Goal: Information Seeking & Learning: Learn about a topic

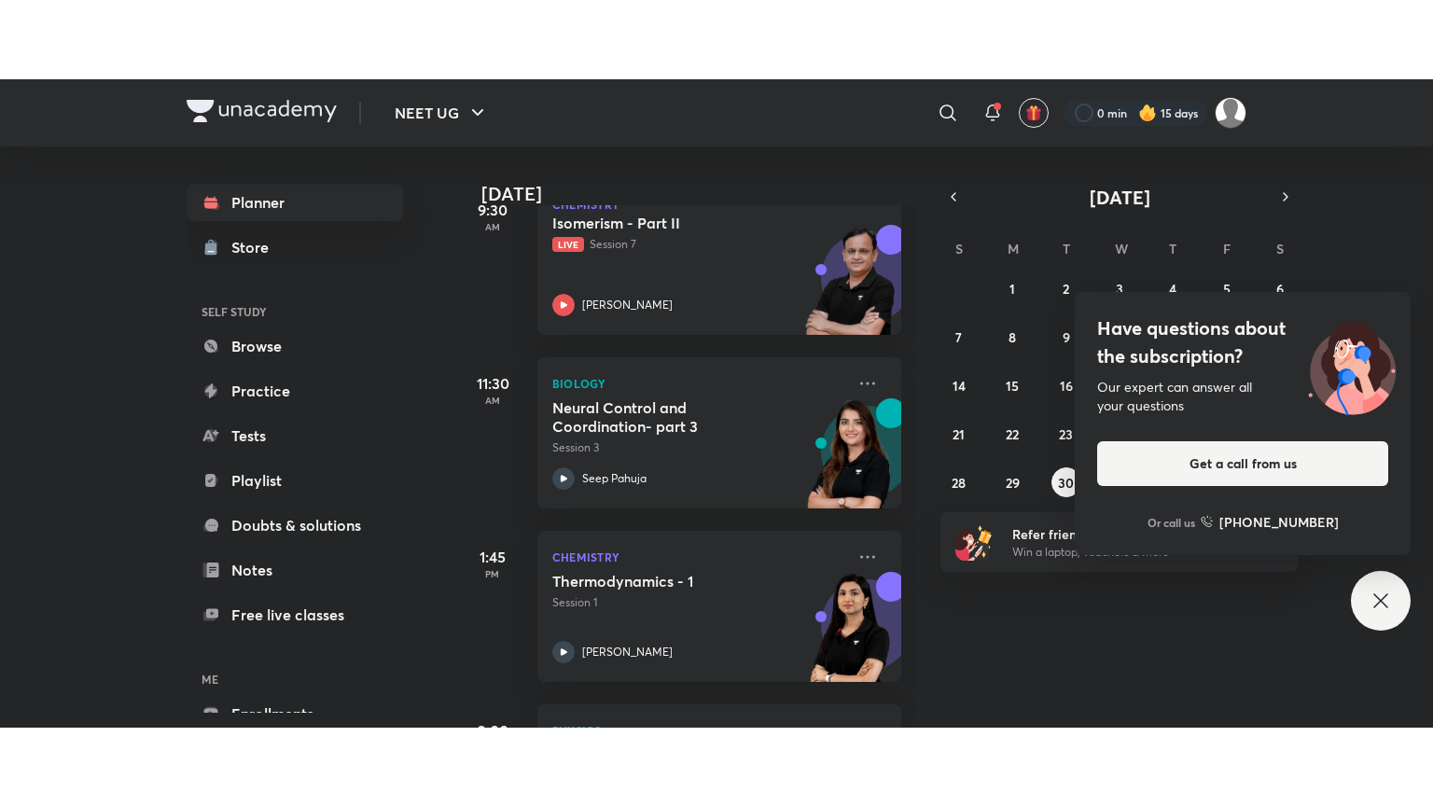
scroll to position [634, 0]
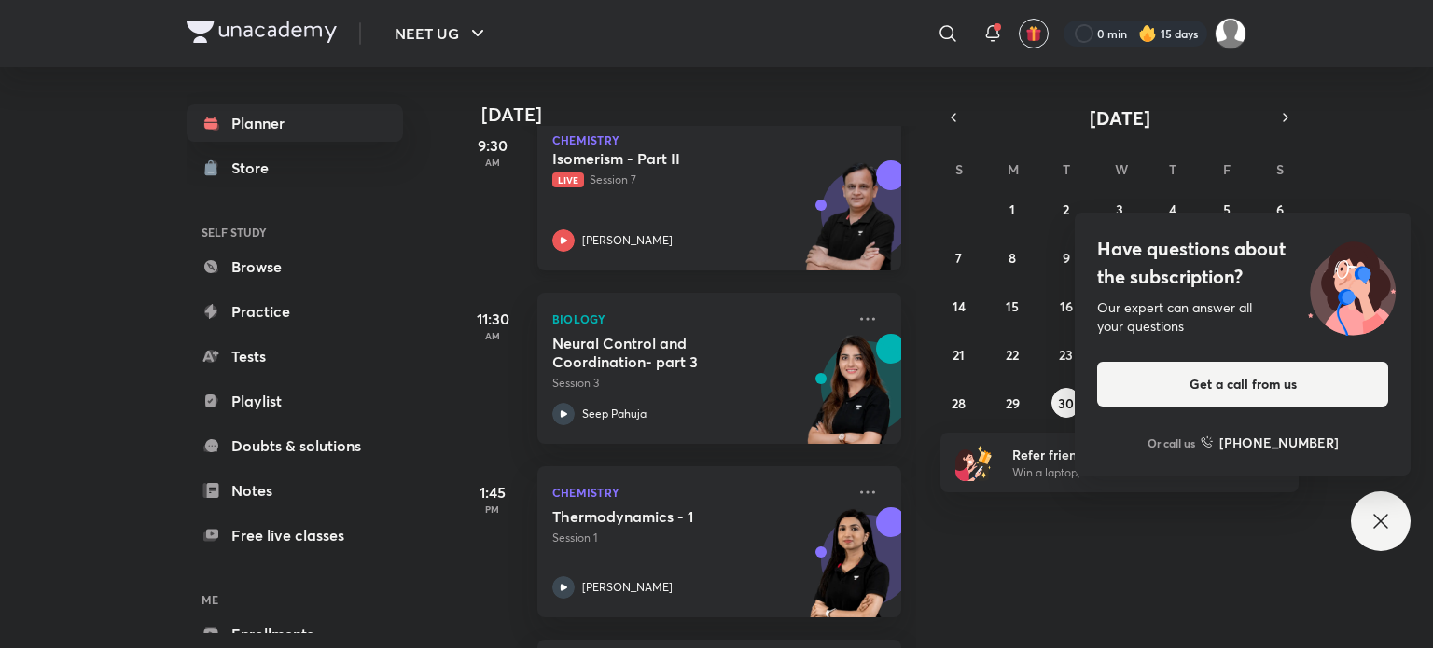
click at [729, 190] on div "Isomerism - Part II Live Session 7 [PERSON_NAME]" at bounding box center [698, 200] width 293 height 103
